Goal: Check status: Check status

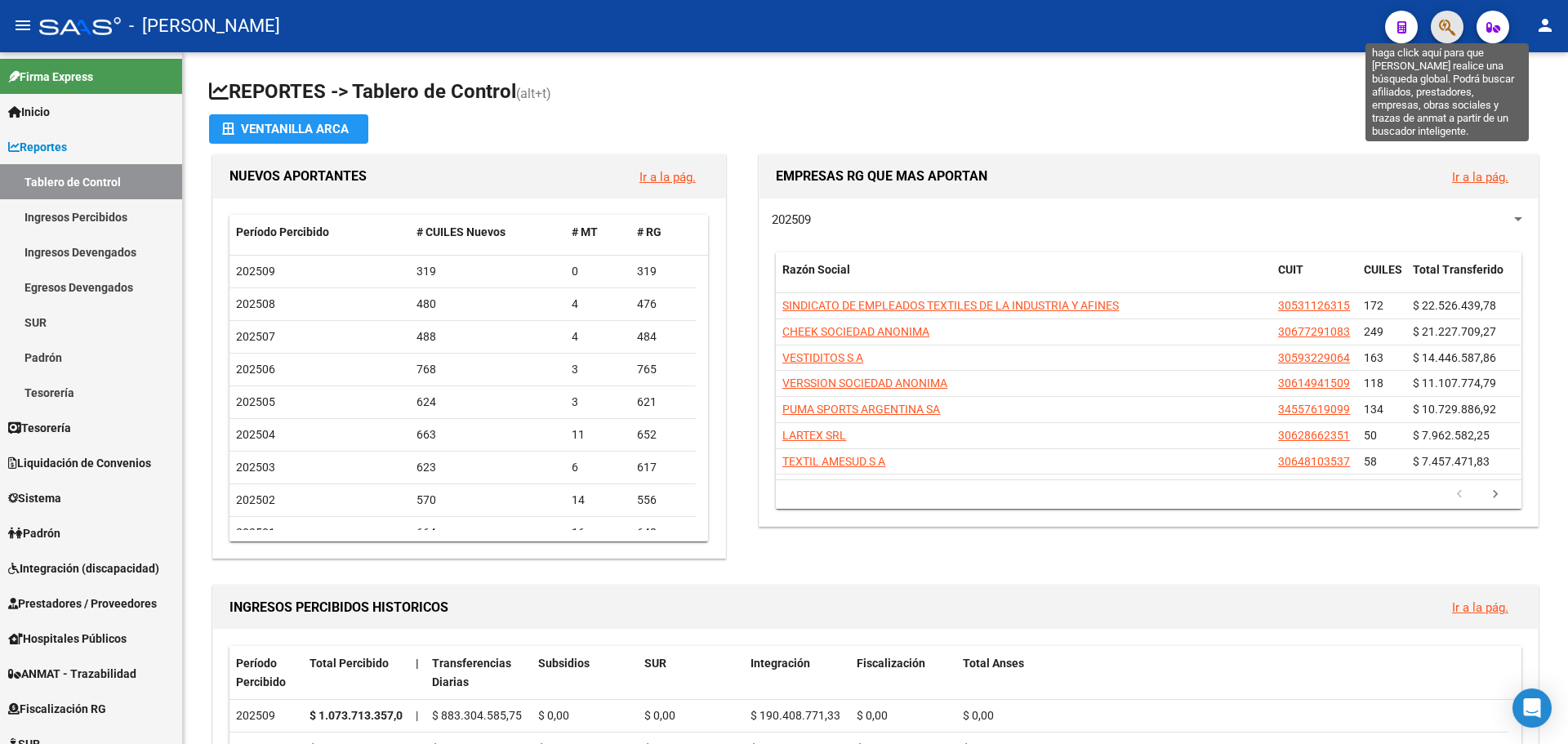
click at [1454, 19] on icon "button" at bounding box center [1447, 27] width 17 height 19
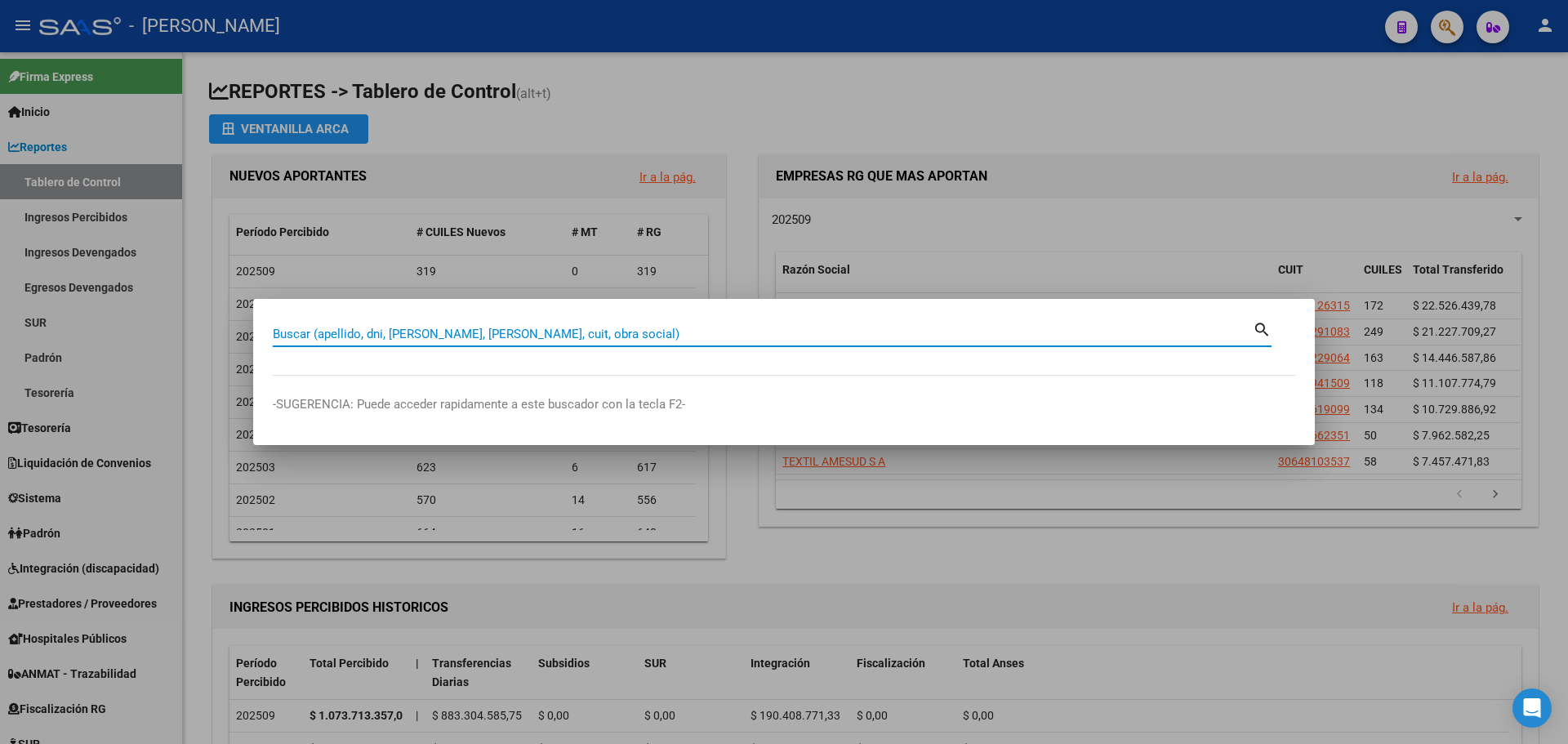
paste input "23231554009"
type input "23231554009"
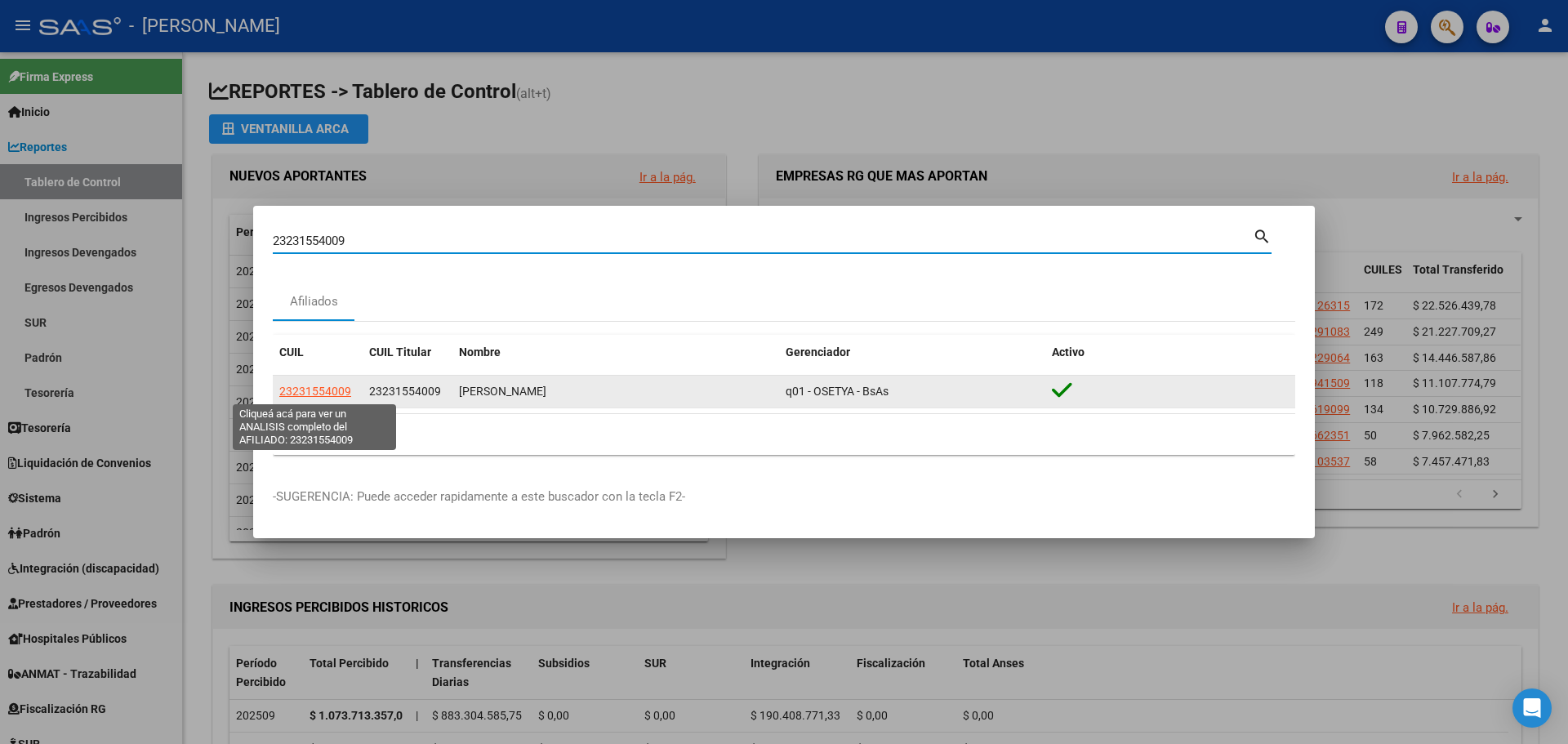
click at [326, 393] on span "23231554009" at bounding box center [315, 391] width 72 height 13
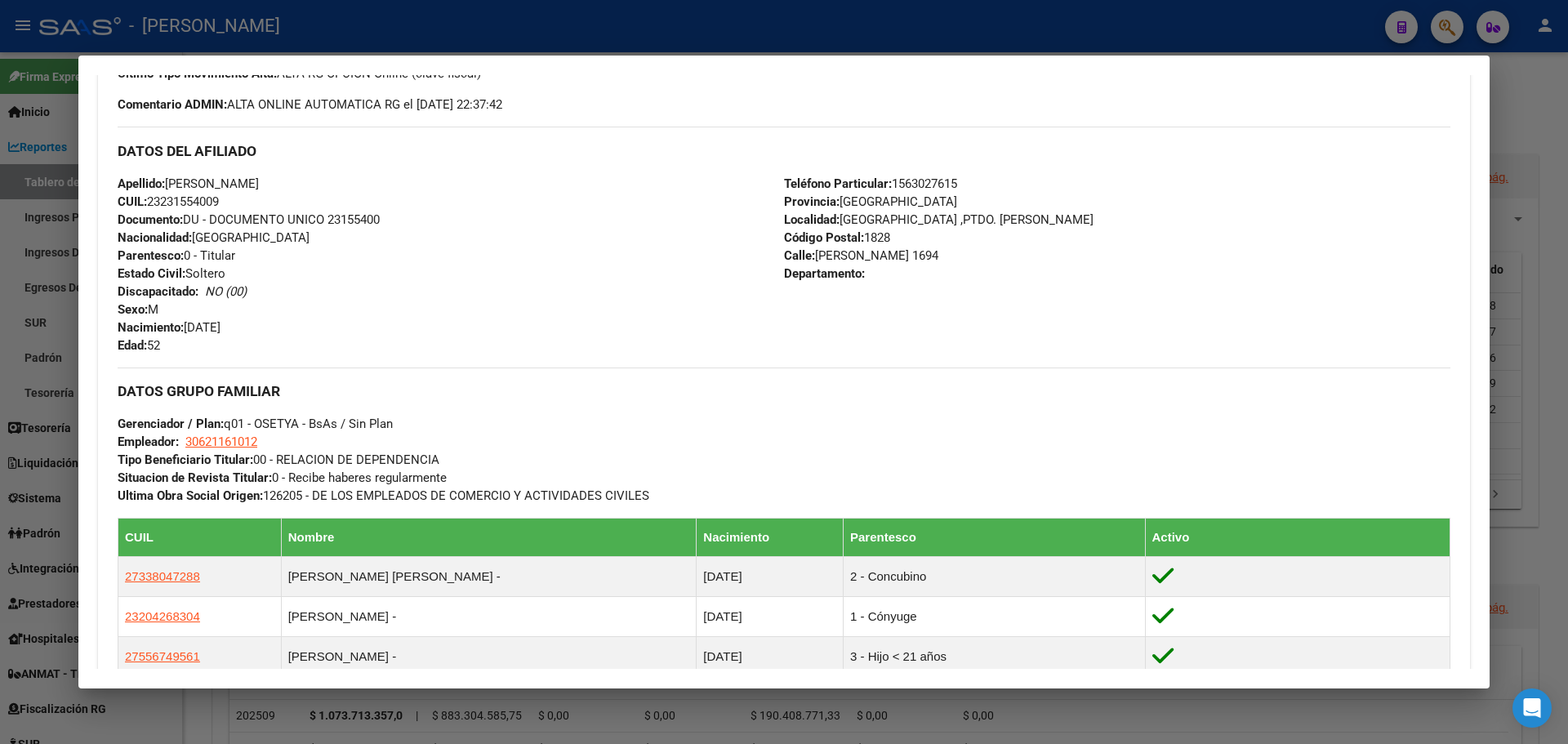
scroll to position [653, 0]
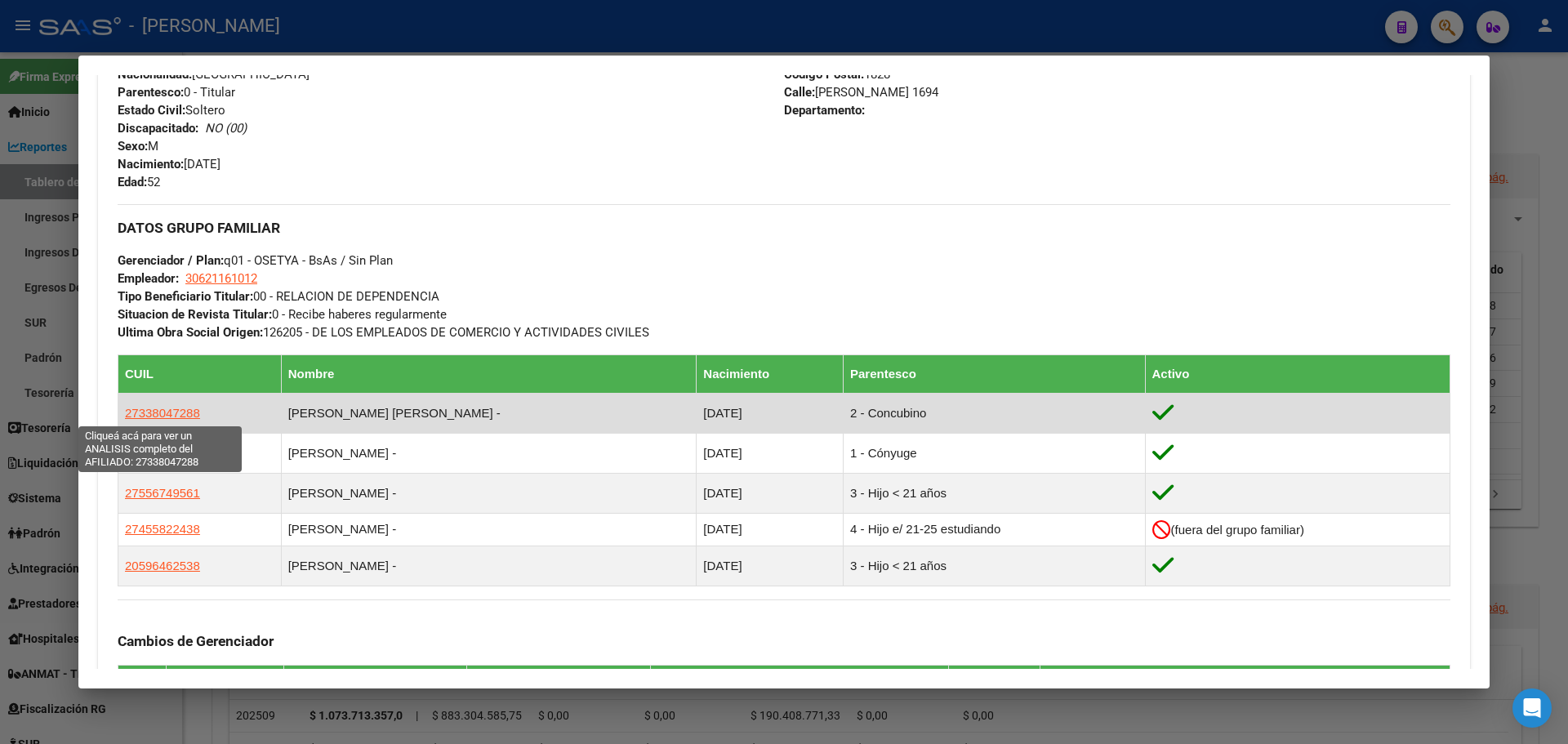
click at [166, 414] on span "27338047288" at bounding box center [162, 412] width 75 height 14
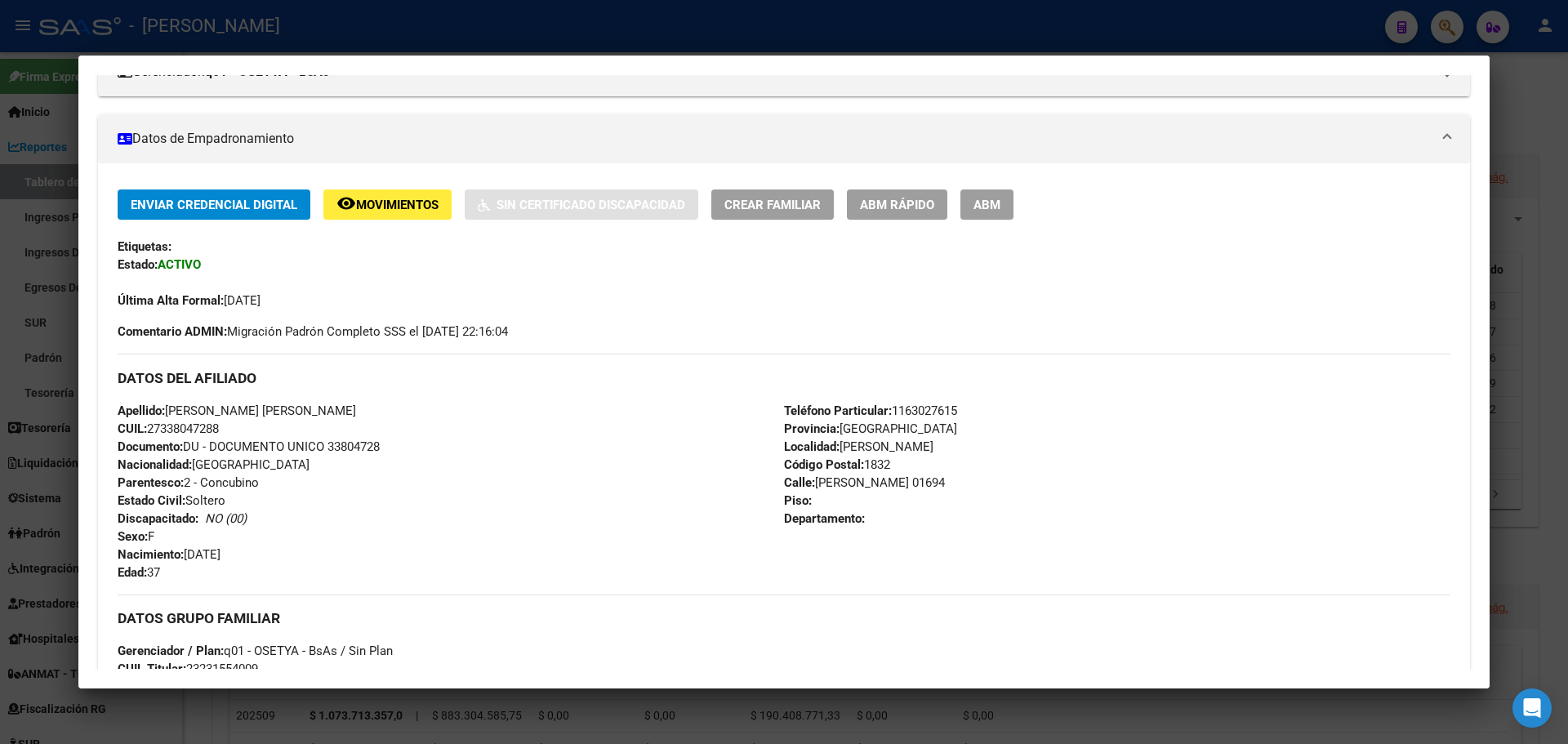
scroll to position [82, 0]
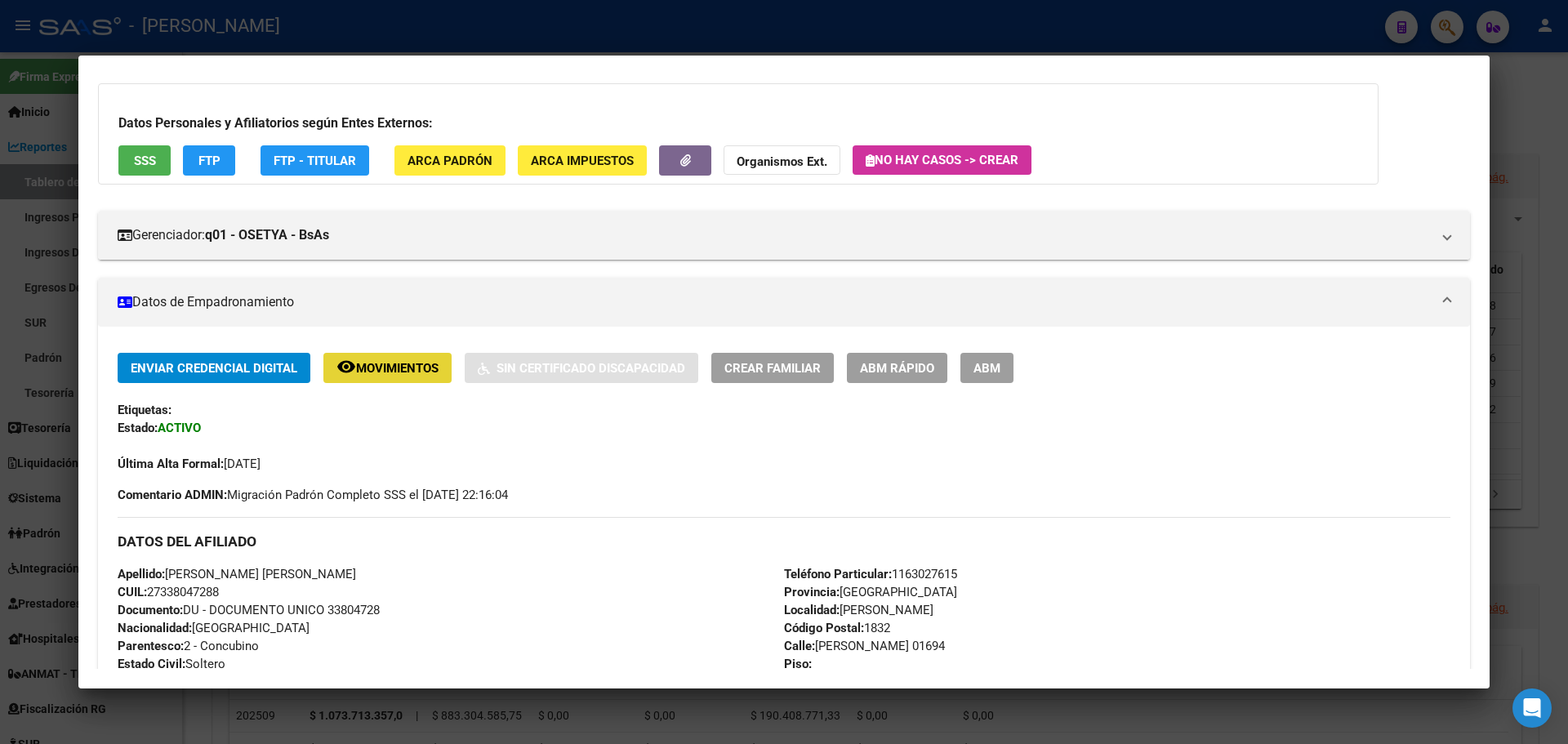
click at [387, 373] on span "Movimientos" at bounding box center [397, 368] width 83 height 15
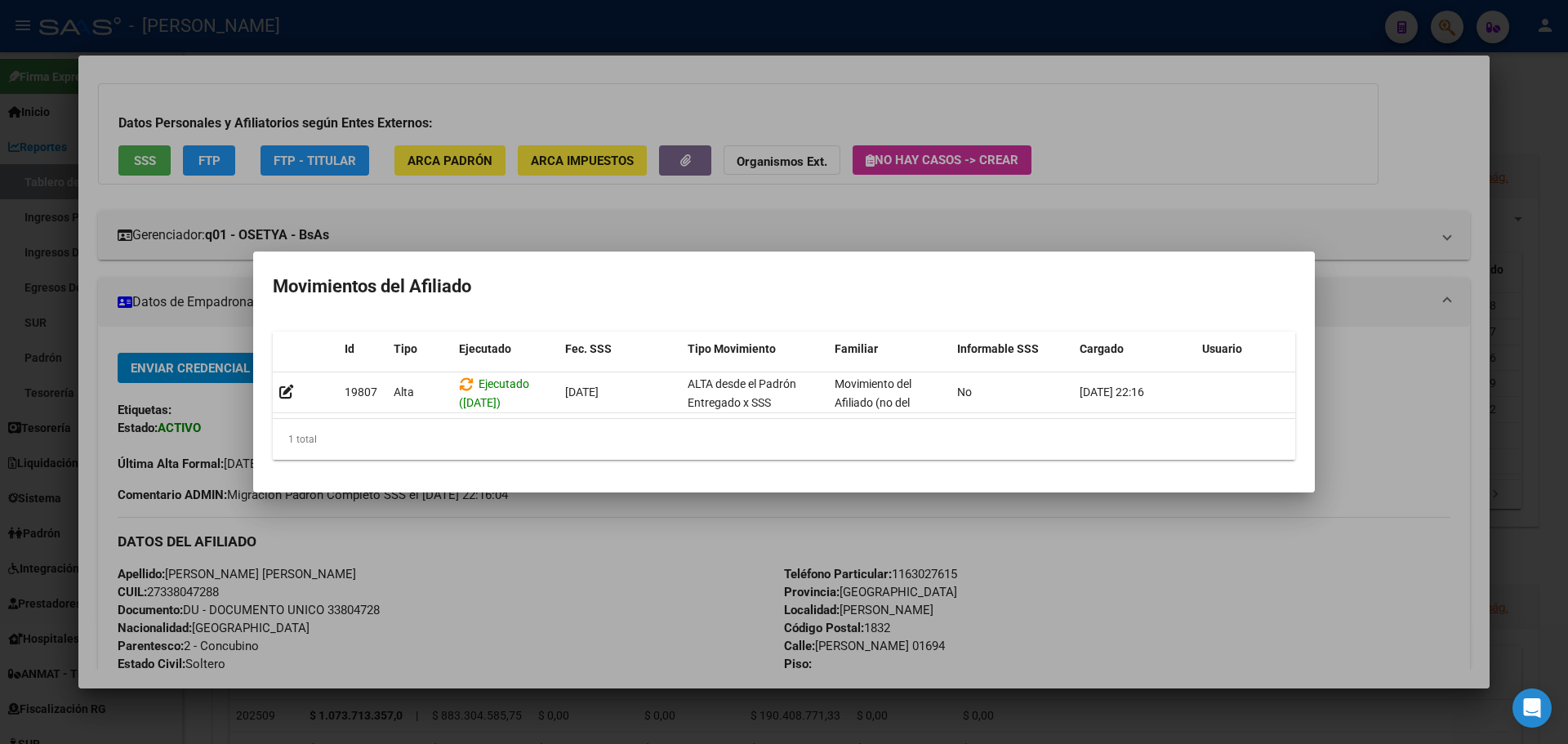
click at [586, 606] on div at bounding box center [784, 372] width 1568 height 744
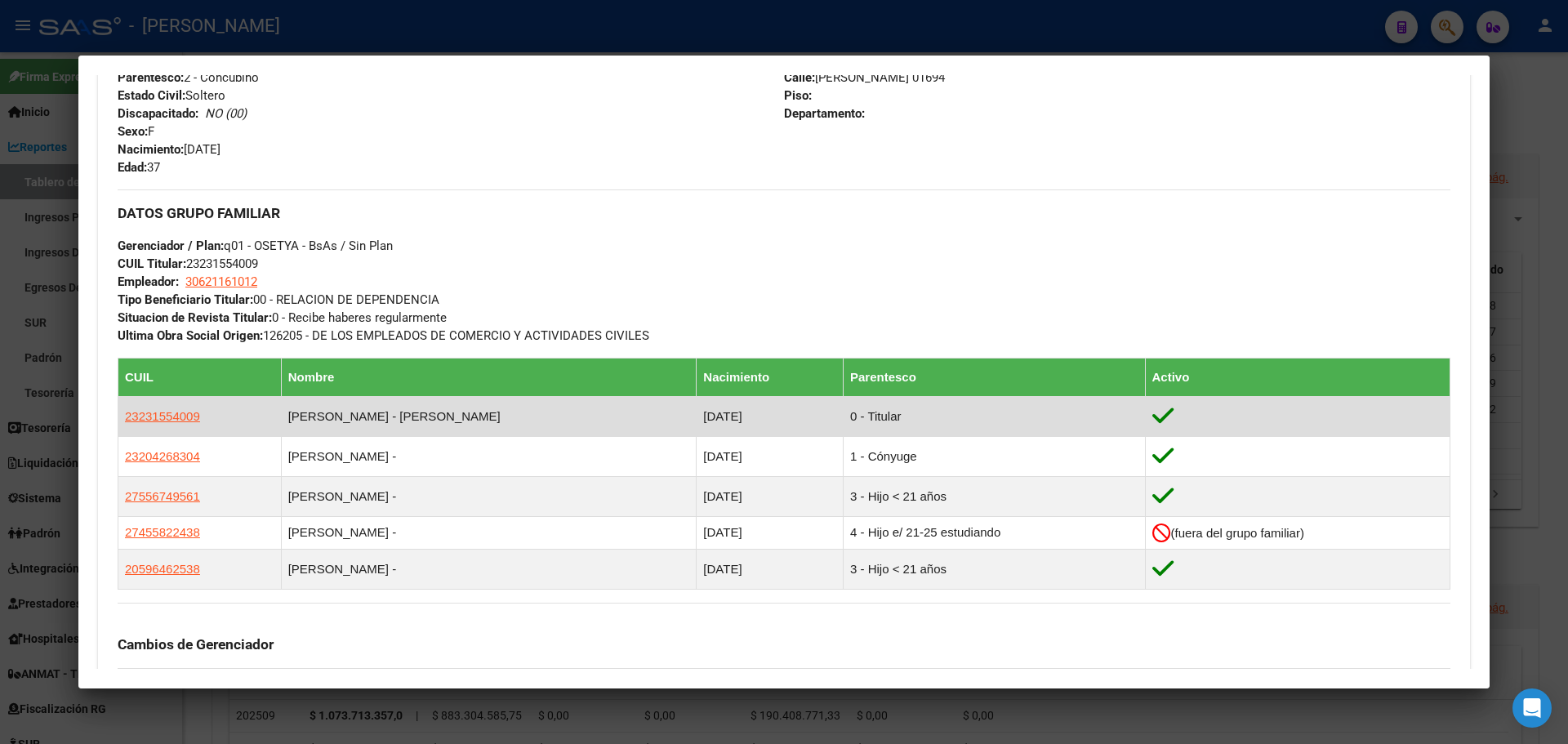
scroll to position [653, 0]
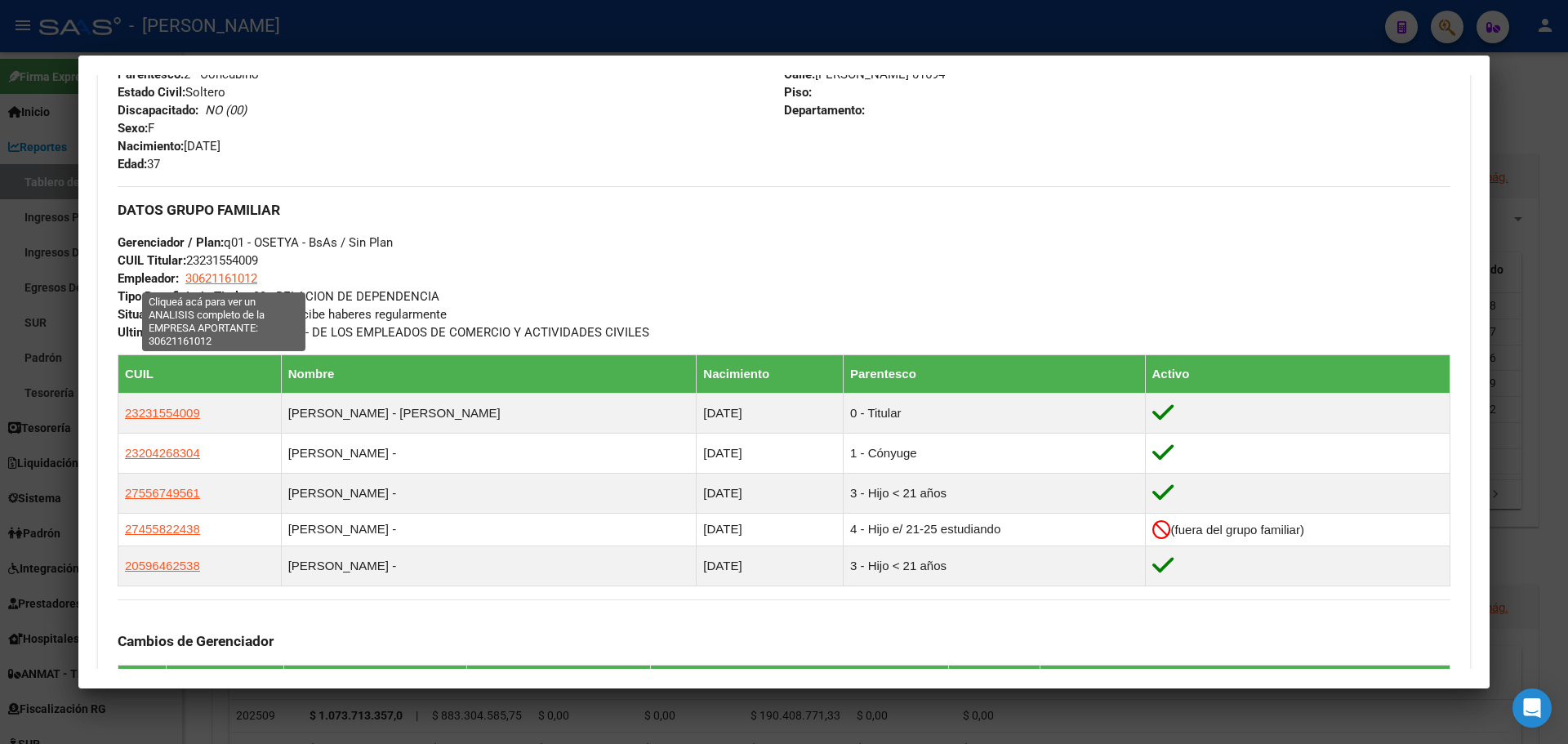
click at [221, 276] on span "30621161012" at bounding box center [221, 279] width 72 height 15
type textarea "30621161012"
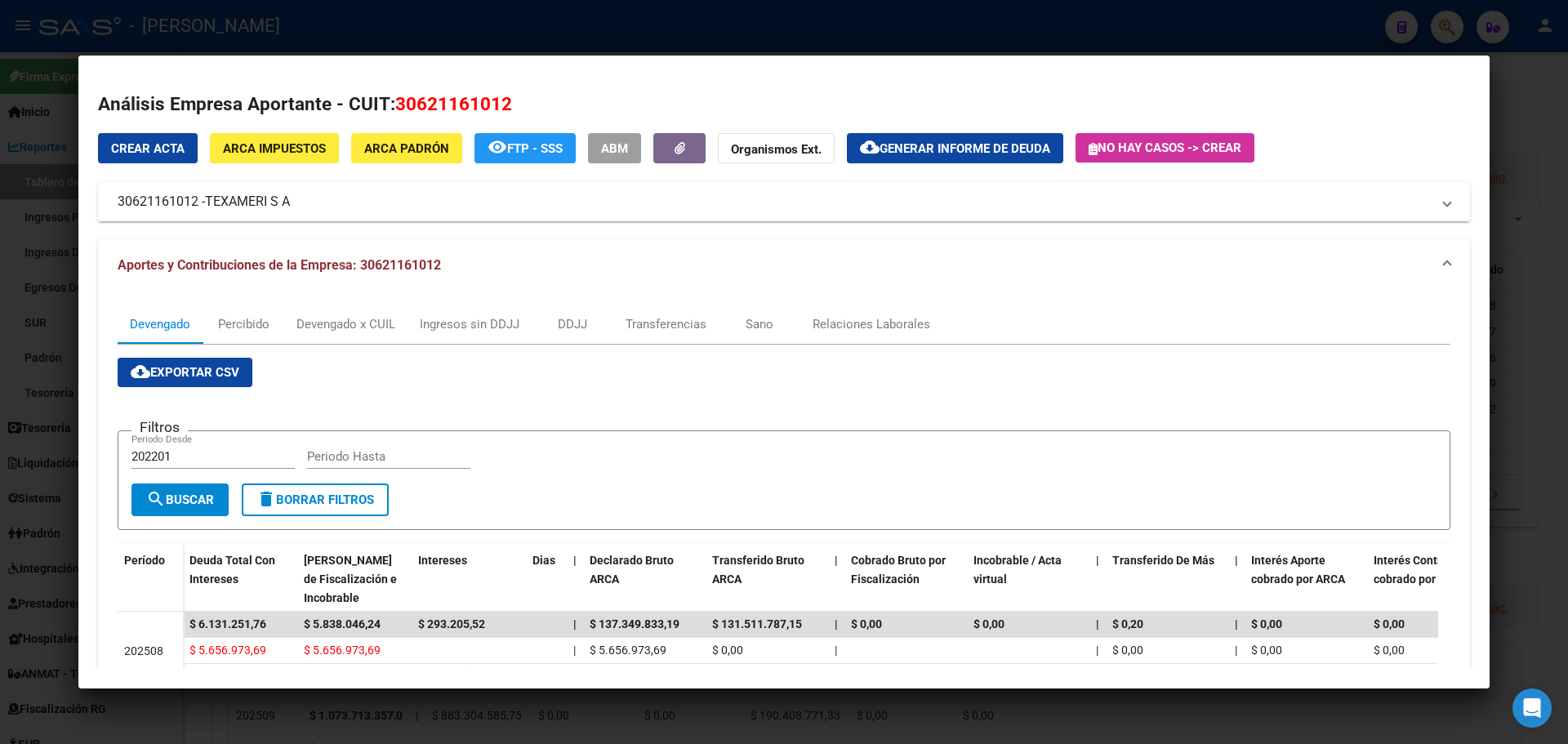
click at [888, 26] on div at bounding box center [784, 372] width 1568 height 744
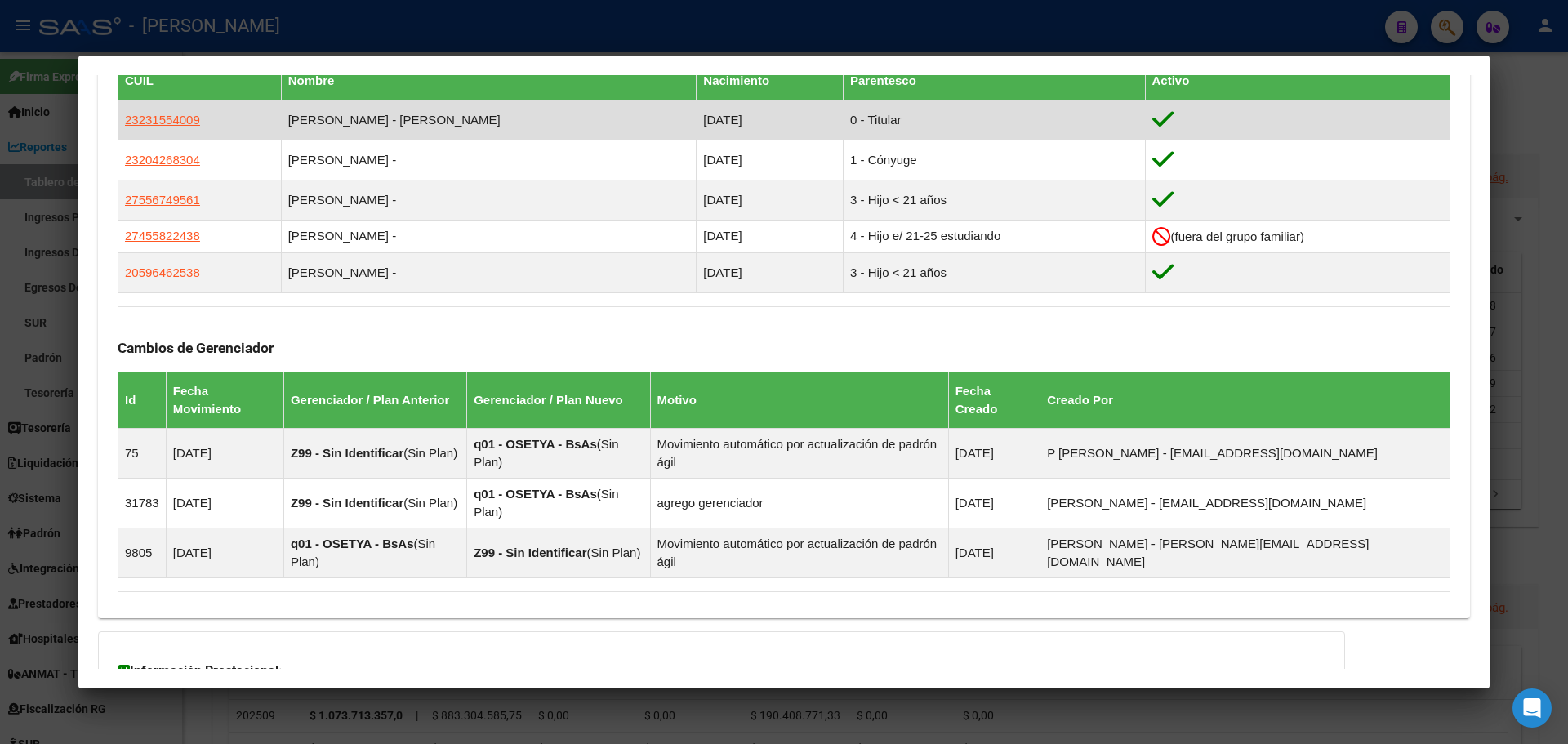
scroll to position [751, 0]
